Goal: Information Seeking & Learning: Learn about a topic

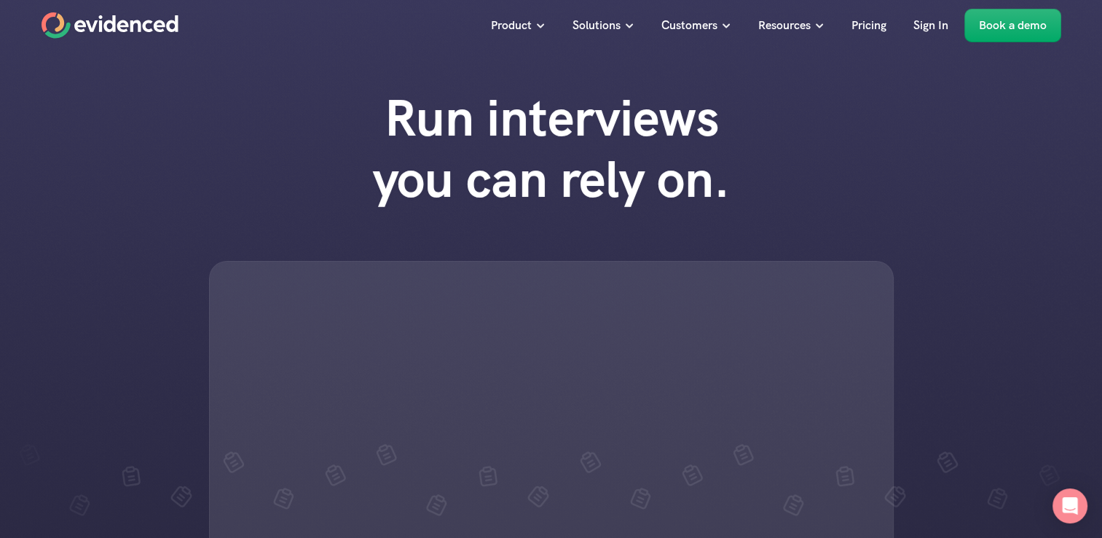
scroll to position [146, 0]
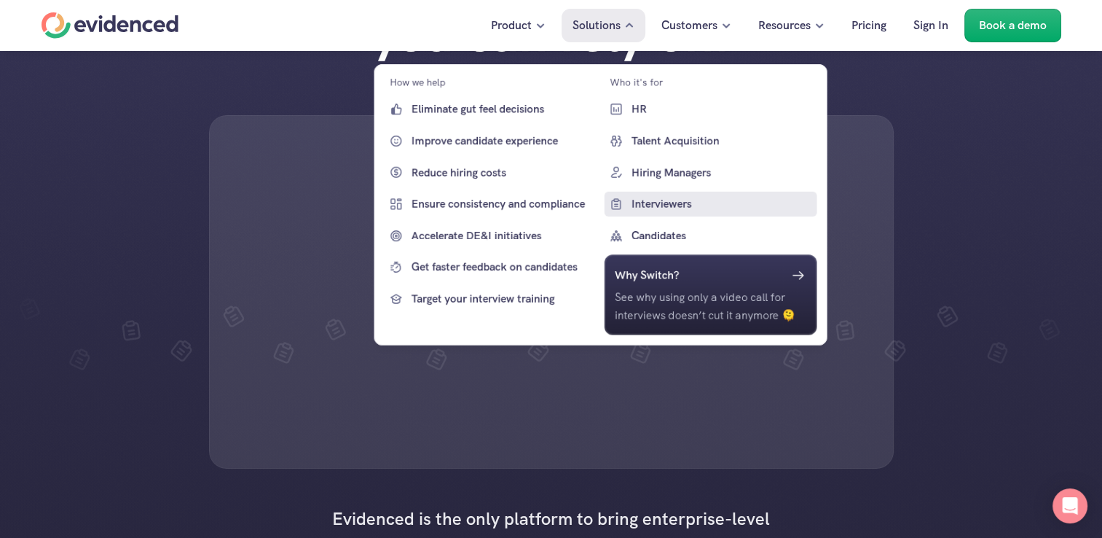
click at [646, 205] on p "Interviewers" at bounding box center [722, 203] width 182 height 17
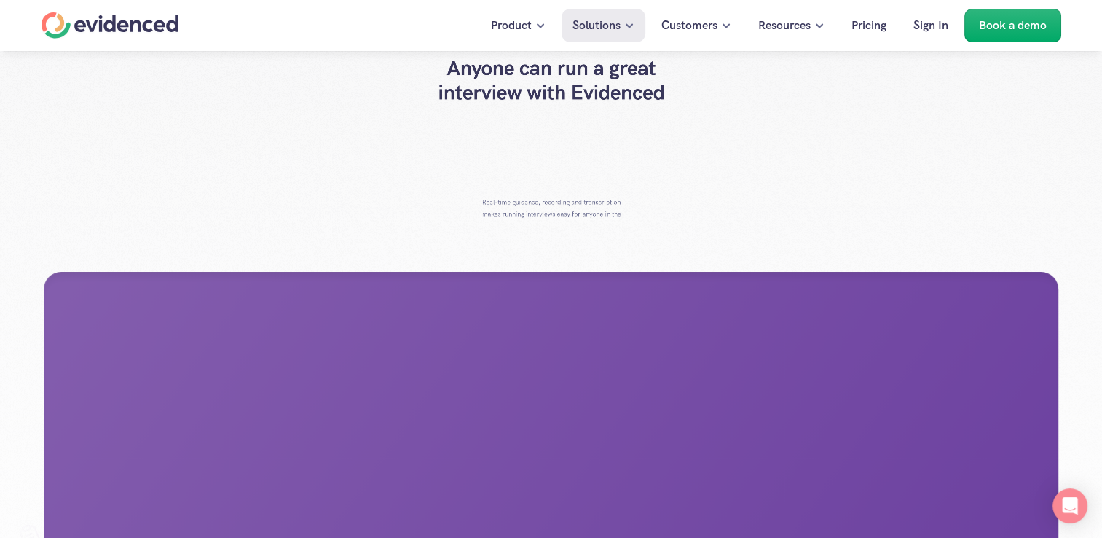
scroll to position [219, 0]
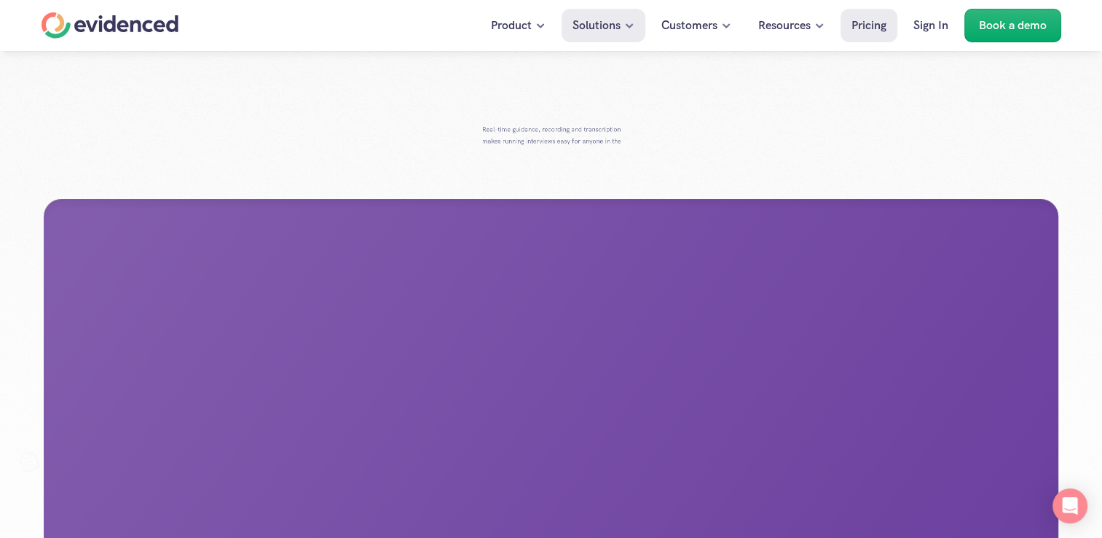
click at [858, 28] on p "Pricing" at bounding box center [869, 25] width 35 height 19
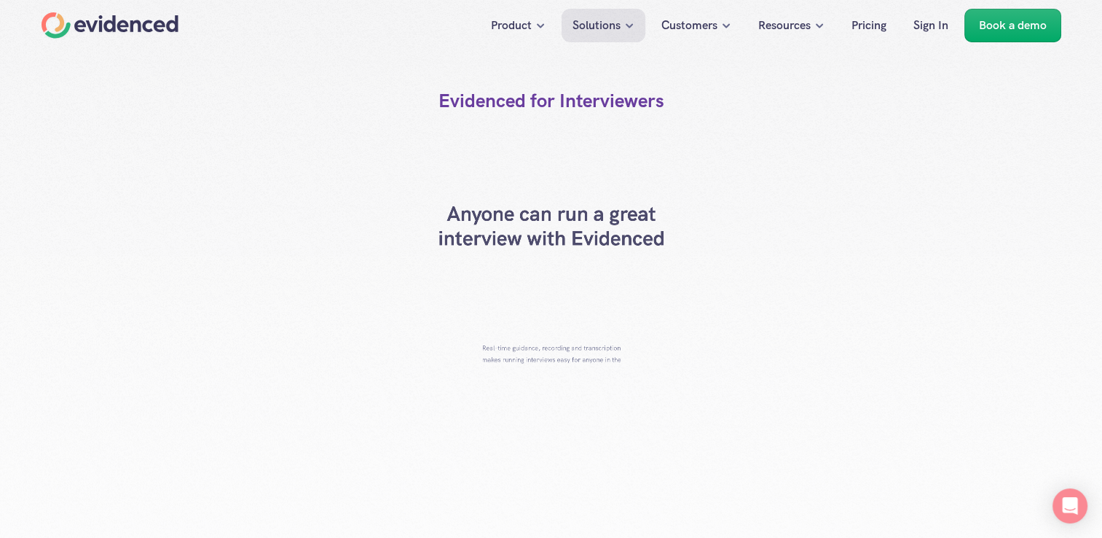
scroll to position [219, 0]
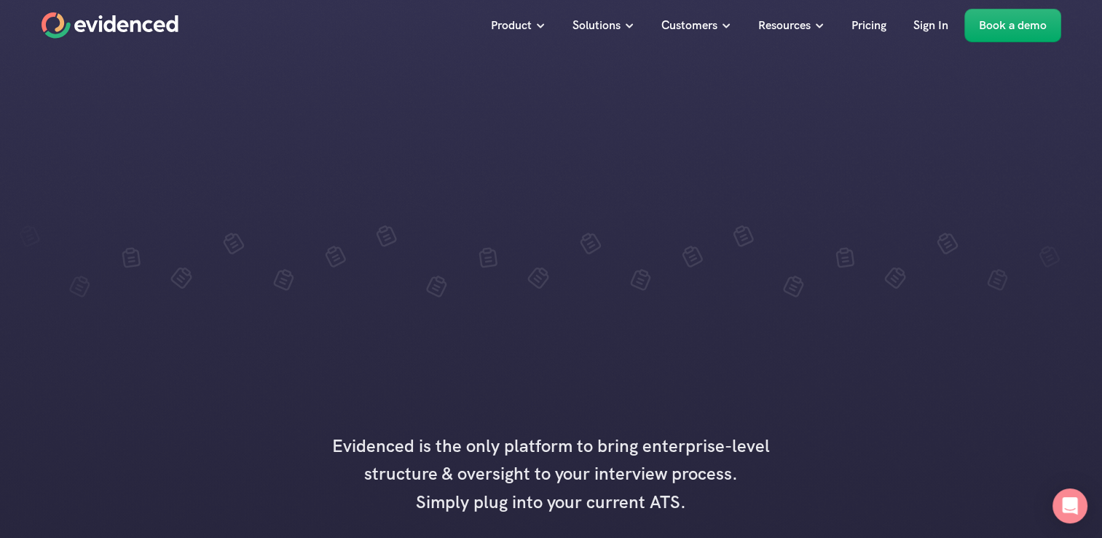
scroll to position [146, 0]
